Goal: Task Accomplishment & Management: Manage account settings

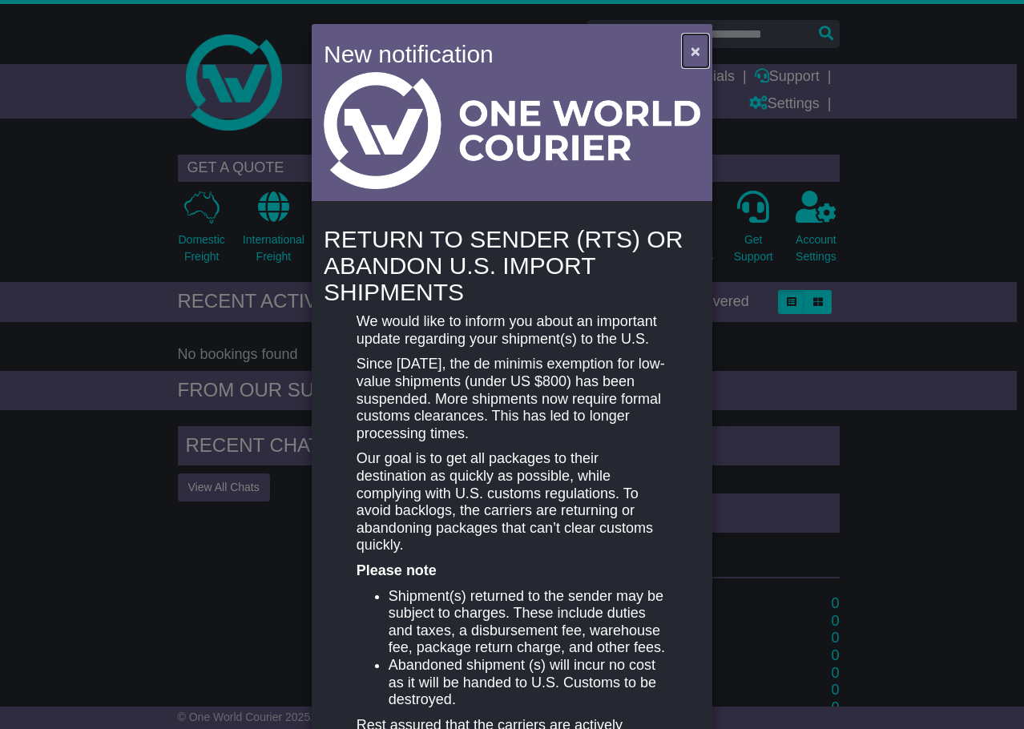
click at [696, 54] on span "×" at bounding box center [696, 51] width 10 height 18
